Goal: Task Accomplishment & Management: Complete application form

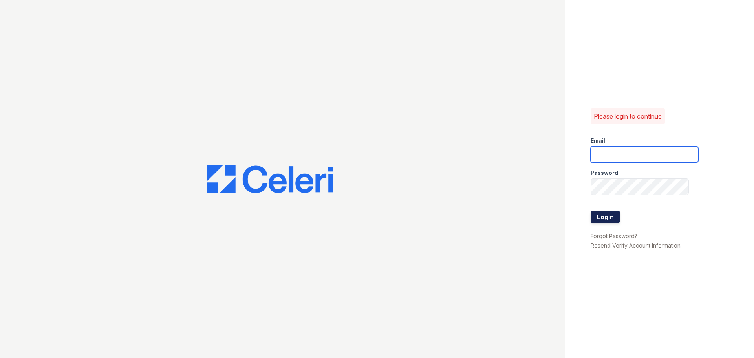
type input "[EMAIL_ADDRESS][DOMAIN_NAME]"
click at [600, 218] on button "Login" at bounding box center [604, 216] width 29 height 13
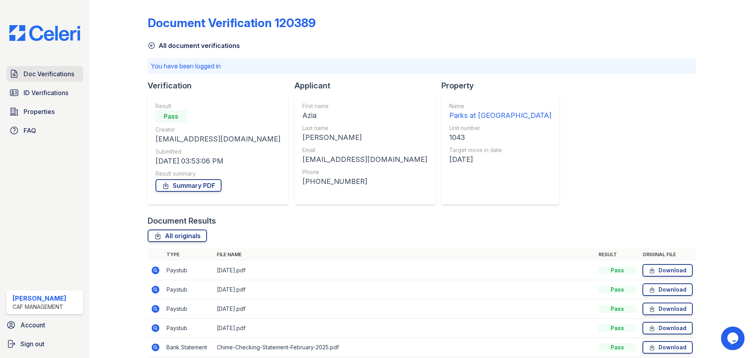
click at [47, 73] on span "Doc Verifications" at bounding box center [49, 73] width 51 height 9
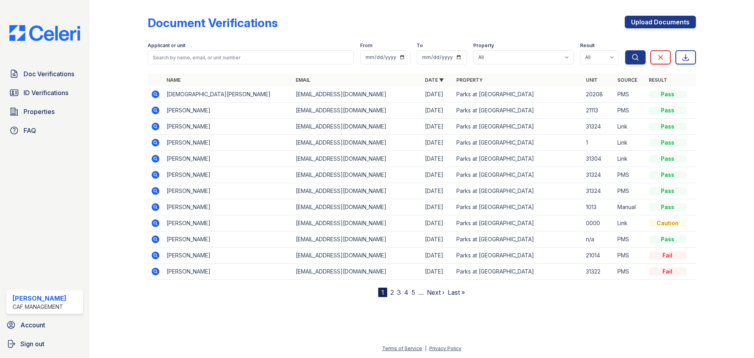
click at [633, 15] on div "Document Verifications Upload Documents Filter Applicant or unit From To Proper…" at bounding box center [422, 150] width 548 height 294
click at [651, 20] on link "Upload Documents" at bounding box center [659, 22] width 71 height 13
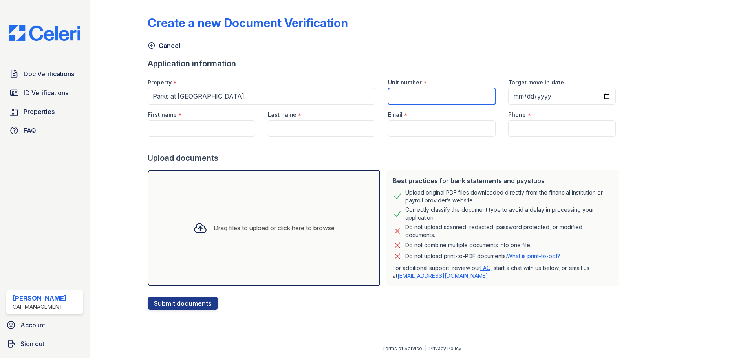
click at [398, 98] on input "Unit number" at bounding box center [442, 96] width 108 height 16
type input "3122"
click at [508, 101] on input "Target move in date" at bounding box center [562, 96] width 108 height 16
click at [595, 95] on input "Target move in date" at bounding box center [562, 96] width 108 height 16
type input "2025-08-30"
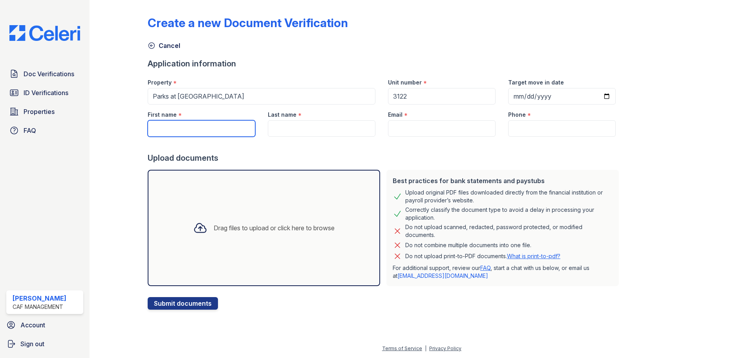
click at [161, 128] on input "First name" at bounding box center [202, 128] width 108 height 16
type input "[PERSON_NAME]"
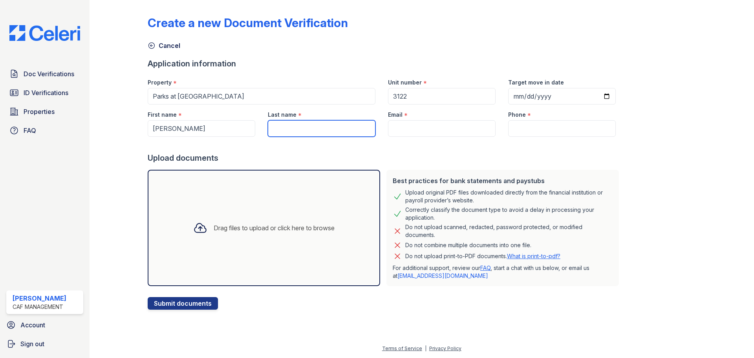
click at [334, 124] on input "Last name" at bounding box center [322, 128] width 108 height 16
type input "[PERSON_NAME]"
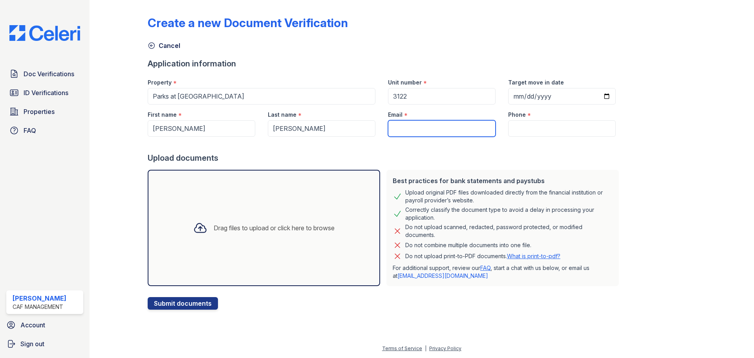
click at [405, 123] on input "Email" at bounding box center [442, 128] width 108 height 16
paste input "[EMAIL_ADDRESS][DOMAIN_NAME]"
type input "[EMAIL_ADDRESS][DOMAIN_NAME]"
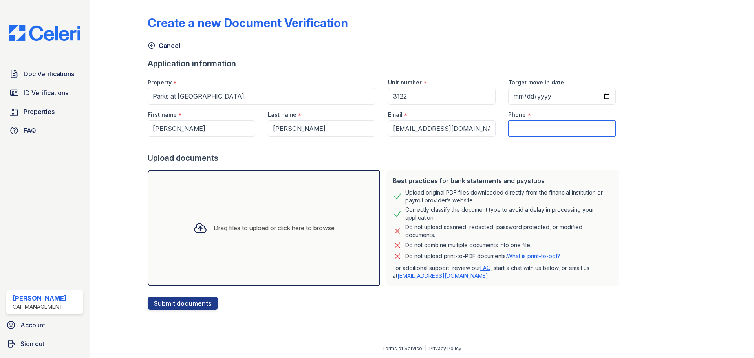
click at [552, 126] on input "Phone" at bounding box center [562, 128] width 108 height 16
paste input "(254) 548-3928"
type input "(254) 548-3928"
click at [335, 224] on div "Drag files to upload or click here to browse" at bounding box center [264, 227] width 154 height 27
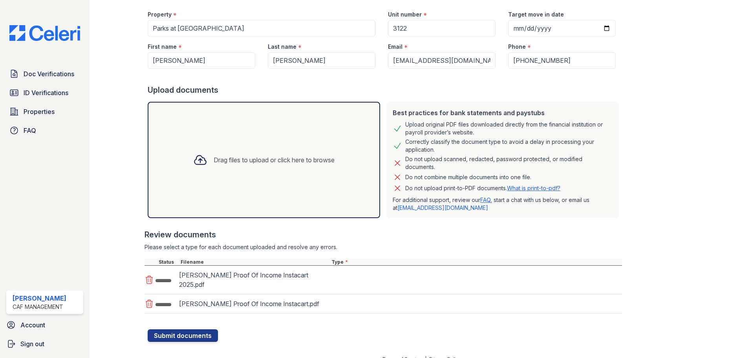
scroll to position [69, 0]
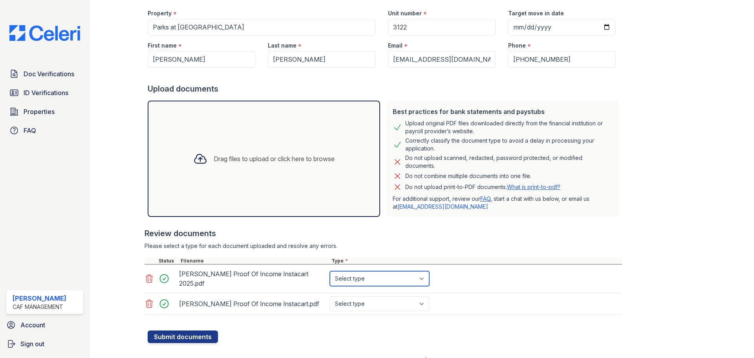
click at [371, 276] on select "Select type Paystub Bank Statement Offer Letter Tax Documents Benefit Award Let…" at bounding box center [379, 278] width 99 height 15
select select "paystub"
click at [330, 271] on select "Select type Paystub Bank Statement Offer Letter Tax Documents Benefit Award Let…" at bounding box center [379, 278] width 99 height 15
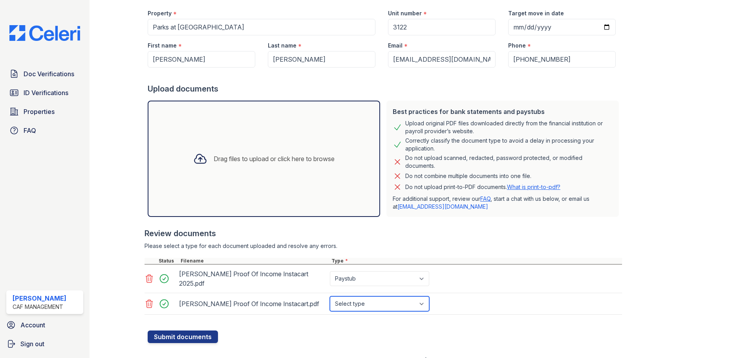
drag, startPoint x: 365, startPoint y: 295, endPoint x: 365, endPoint y: 291, distance: 4.3
click at [365, 296] on select "Select type Paystub Bank Statement Offer Letter Tax Documents Benefit Award Let…" at bounding box center [379, 303] width 99 height 15
select select "paystub"
click at [330, 296] on select "Select type Paystub Bank Statement Offer Letter Tax Documents Benefit Award Let…" at bounding box center [379, 303] width 99 height 15
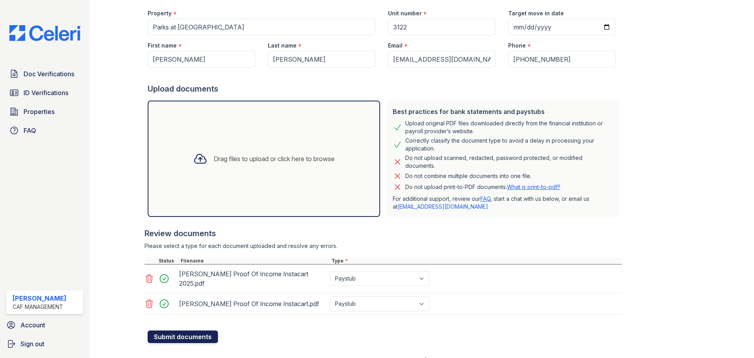
click at [182, 330] on button "Submit documents" at bounding box center [183, 336] width 70 height 13
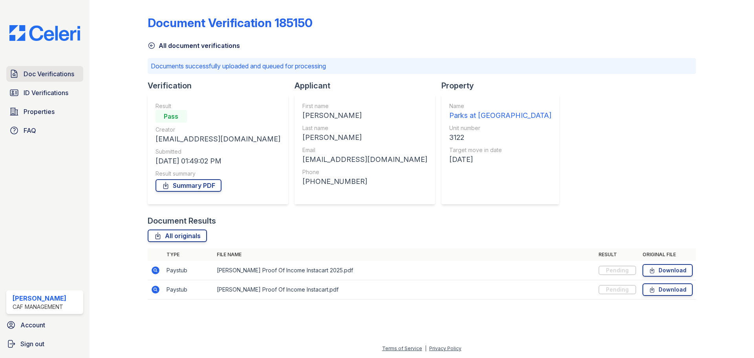
click at [23, 77] on link "Doc Verifications" at bounding box center [44, 74] width 77 height 16
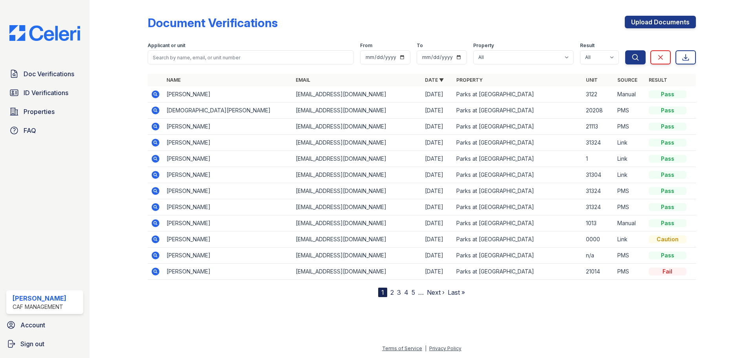
click at [143, 81] on div at bounding box center [125, 150] width 46 height 294
click at [153, 89] on td at bounding box center [156, 94] width 16 height 16
click at [153, 94] on icon at bounding box center [155, 94] width 8 height 8
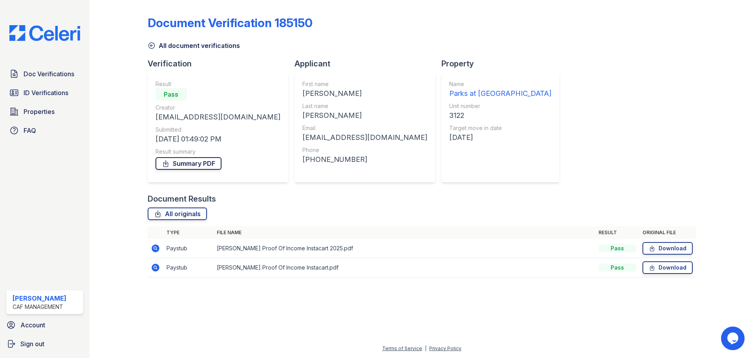
click at [201, 160] on link "Summary PDF" at bounding box center [188, 163] width 66 height 13
click at [42, 73] on span "Doc Verifications" at bounding box center [49, 73] width 51 height 9
